Goal: Find specific page/section: Find specific page/section

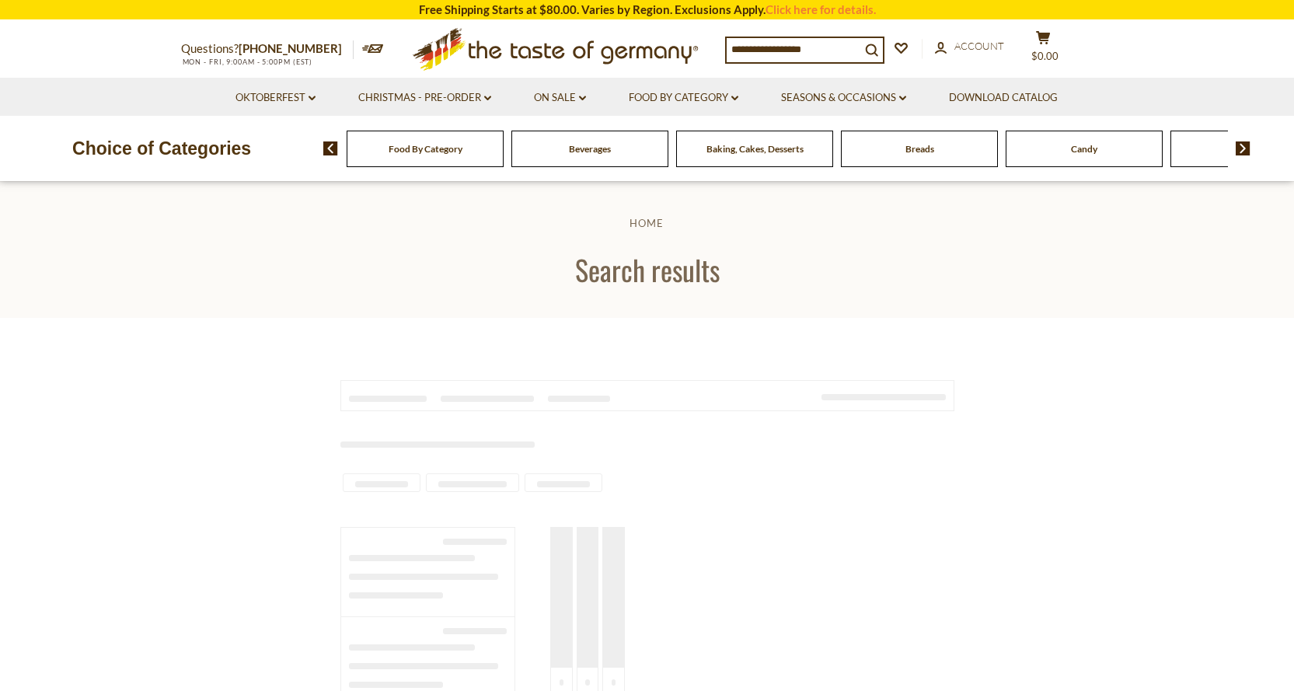
type input "**********"
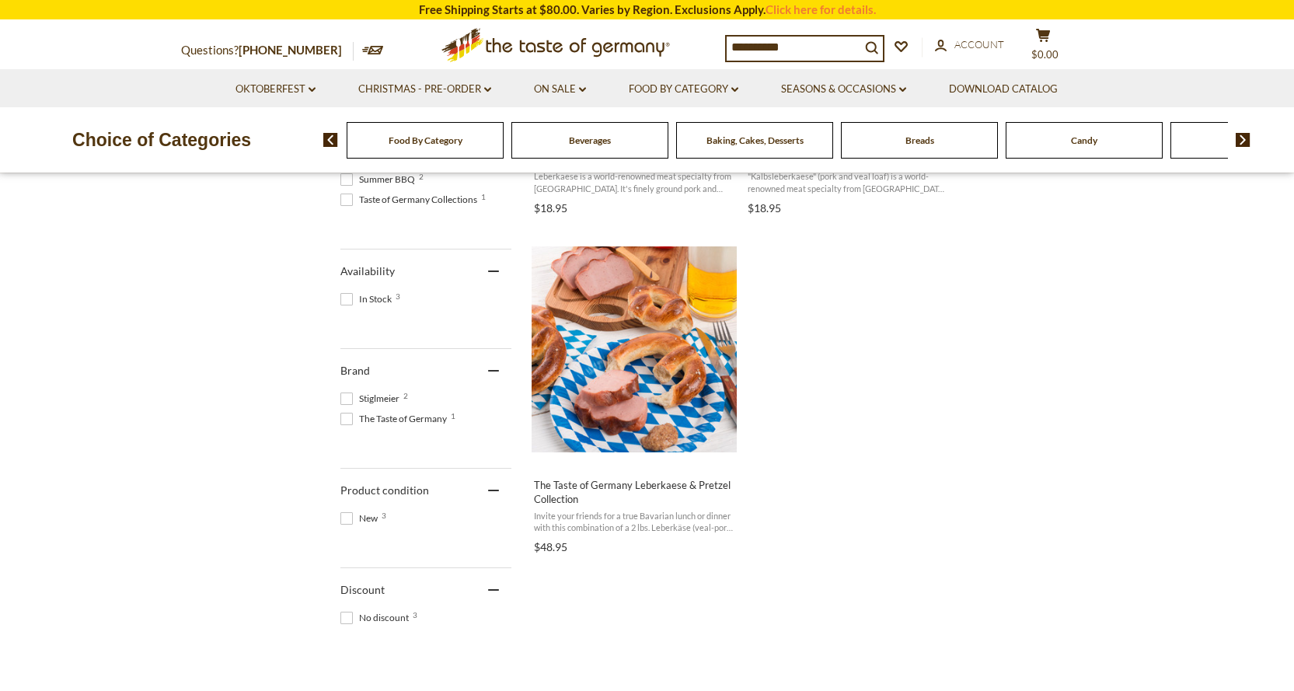
scroll to position [632, 0]
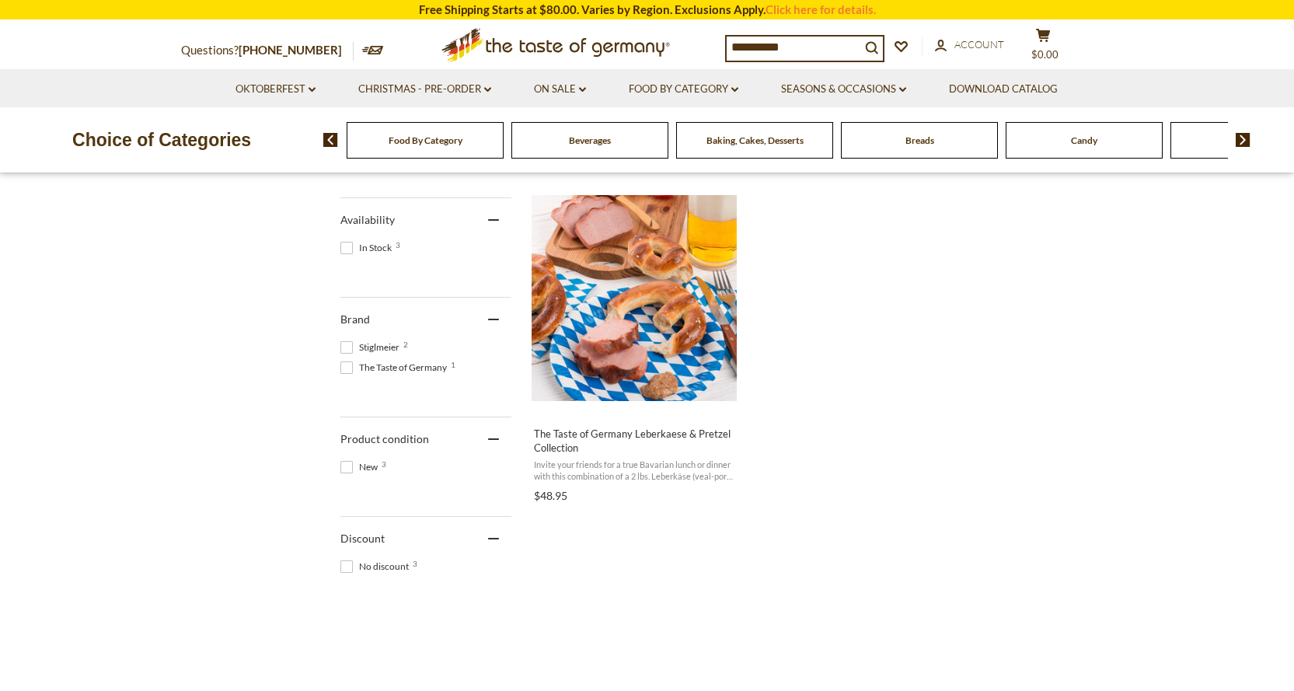
click at [742, 149] on div "Baking, Cakes, Desserts" at bounding box center [754, 140] width 157 height 37
click at [735, 143] on span "Baking, Cakes, Desserts" at bounding box center [755, 140] width 97 height 12
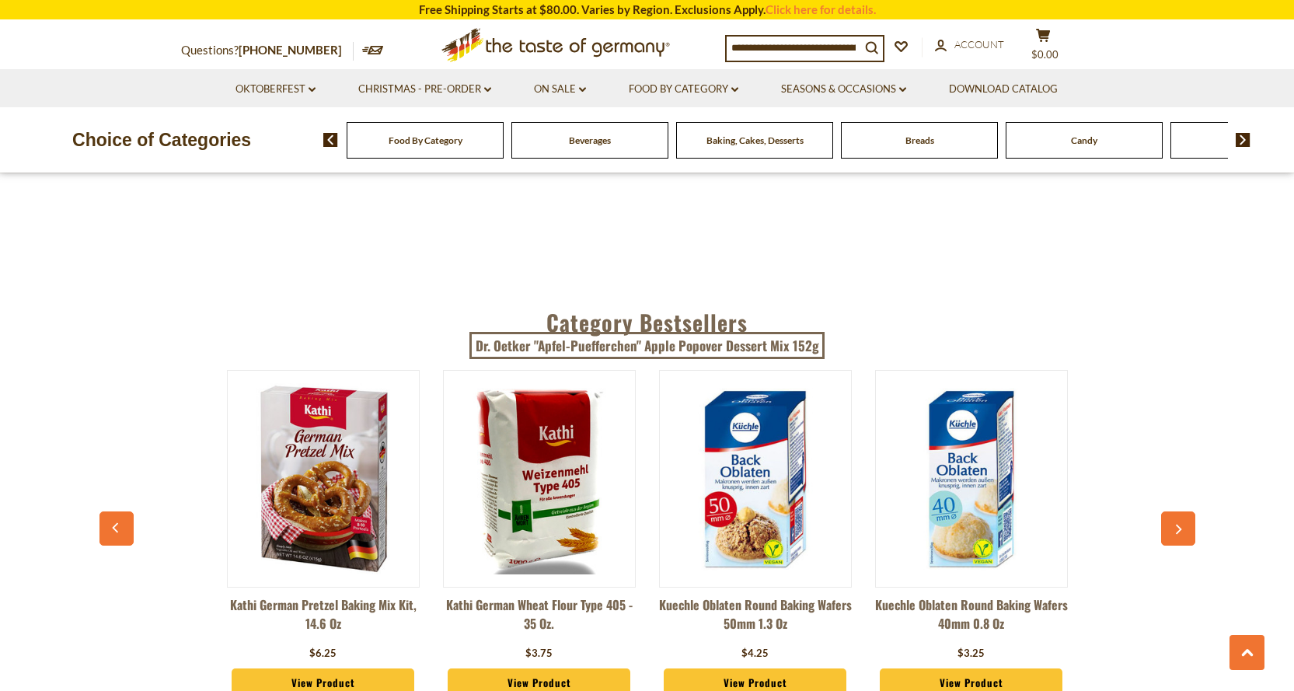
scroll to position [4041, 0]
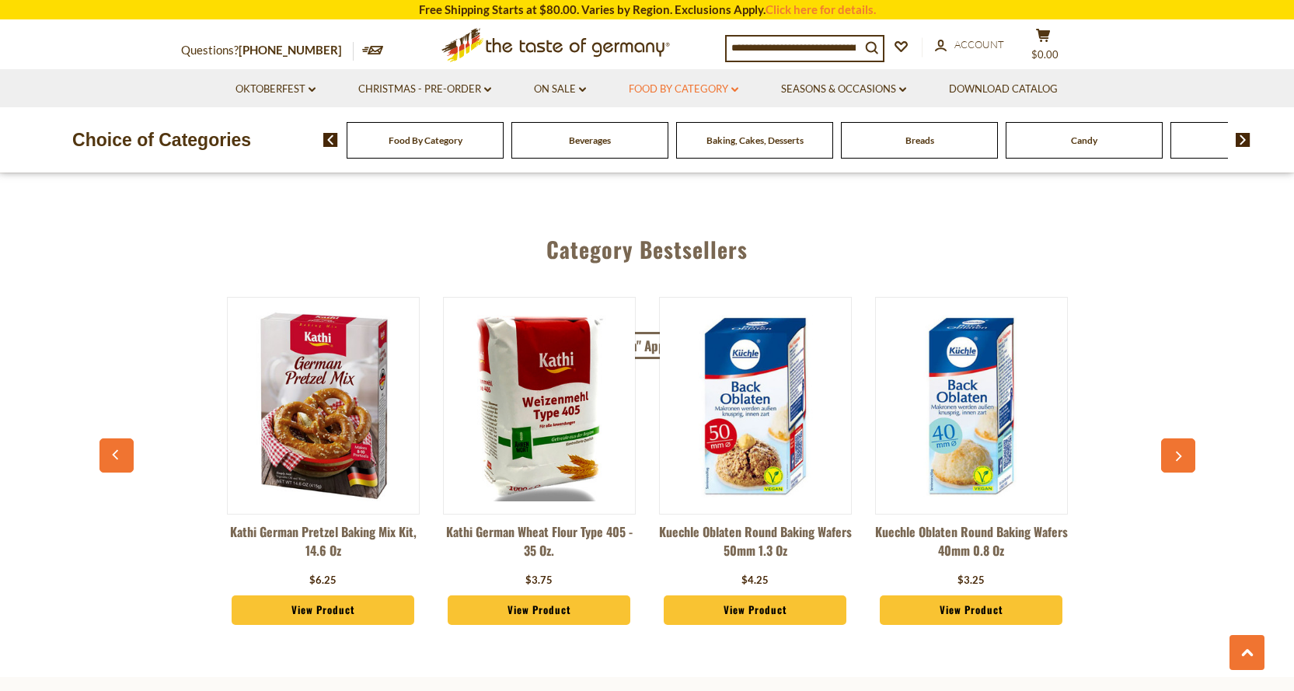
click at [707, 89] on link "Food By Category dropdown_arrow" at bounding box center [684, 89] width 110 height 17
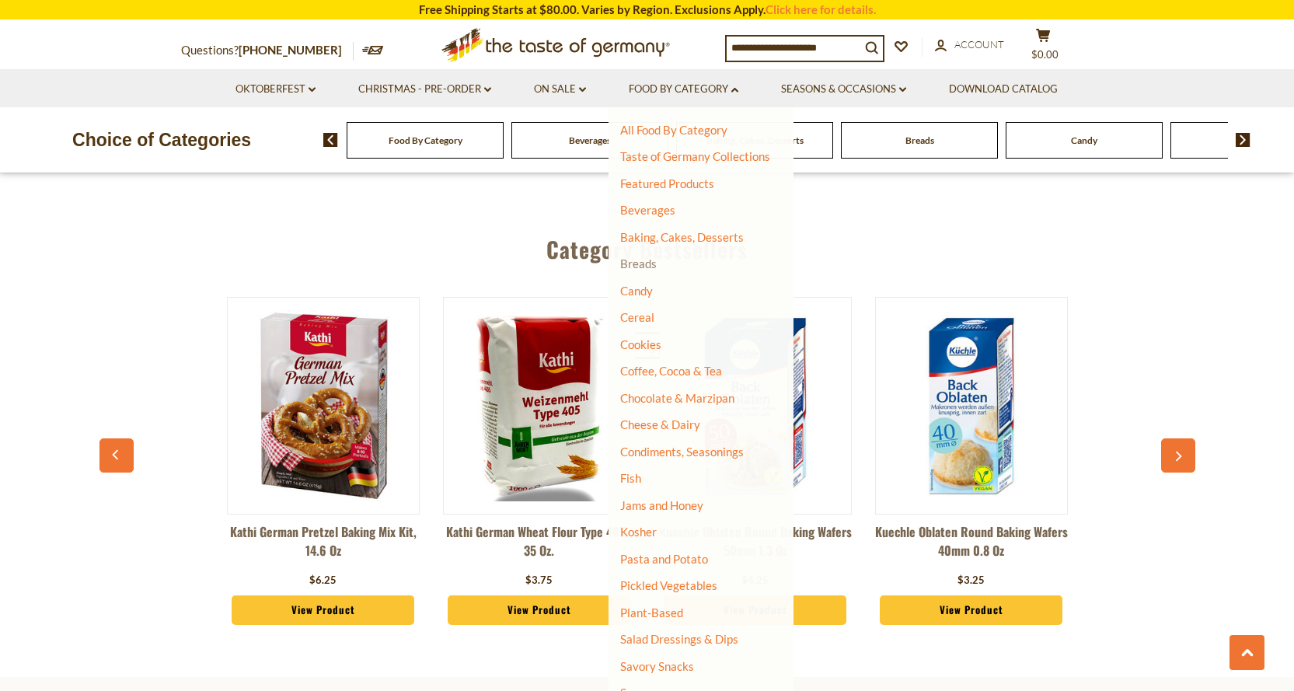
click at [643, 271] on link "Breads" at bounding box center [638, 264] width 37 height 14
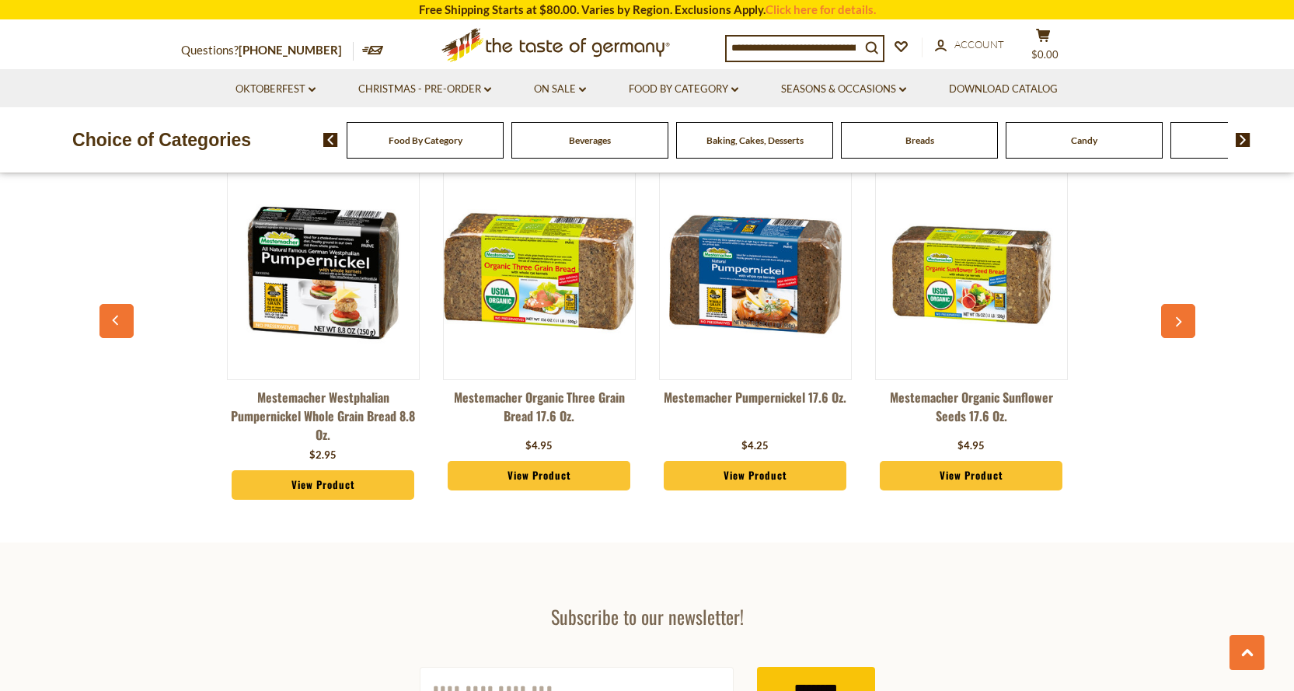
scroll to position [4207, 0]
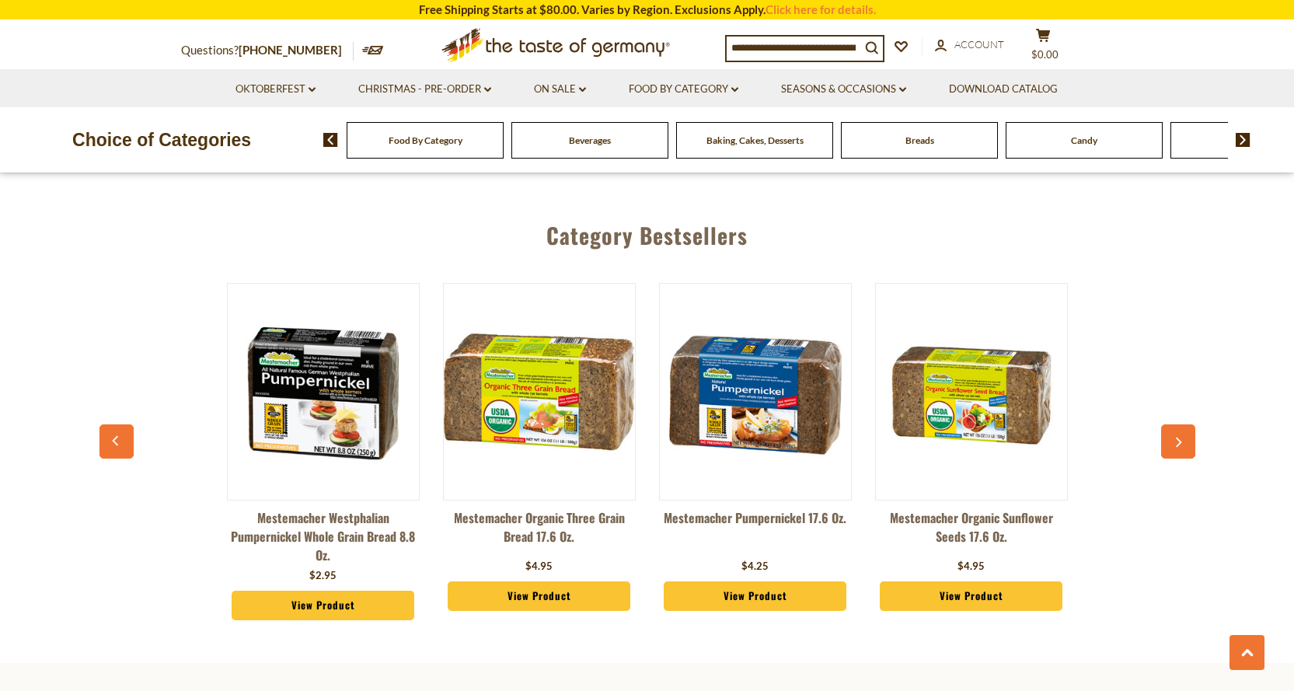
scroll to position [2623, 0]
